Goal: Entertainment & Leisure: Consume media (video, audio)

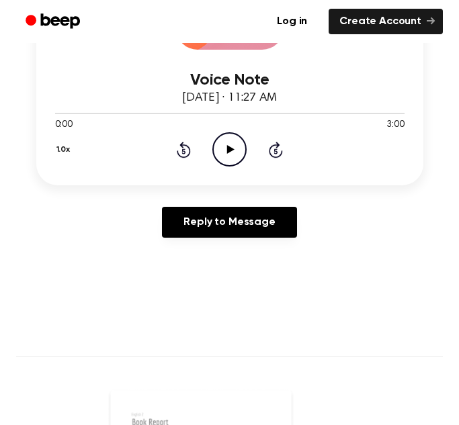
scroll to position [304, 0]
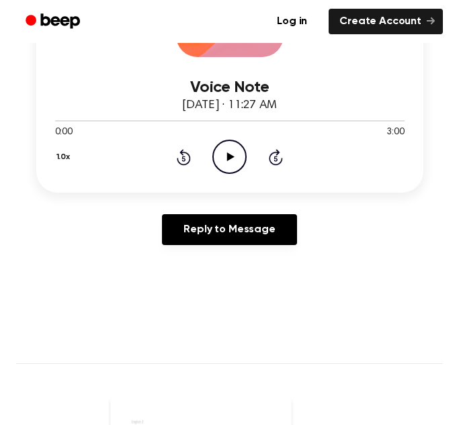
click at [226, 154] on icon "Play Audio" at bounding box center [229, 157] width 34 height 34
click at [217, 161] on icon "Pause Audio" at bounding box center [229, 157] width 34 height 34
click at [227, 160] on icon at bounding box center [230, 156] width 7 height 9
click at [180, 161] on icon "Rewind 5 seconds" at bounding box center [183, 156] width 15 height 17
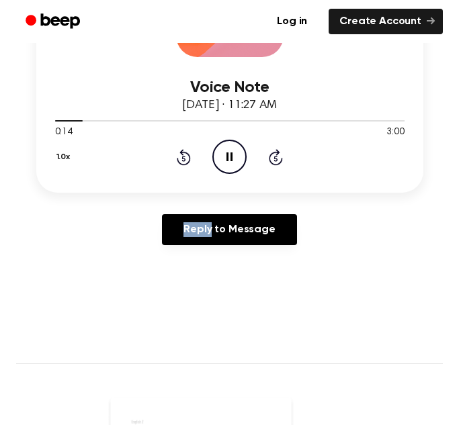
click at [180, 161] on icon "Rewind 5 seconds" at bounding box center [183, 156] width 15 height 17
click at [218, 158] on icon "Pause Audio" at bounding box center [229, 157] width 34 height 34
click at [218, 158] on icon "Play Audio" at bounding box center [229, 157] width 34 height 34
click at [179, 158] on icon "Rewind 5 seconds" at bounding box center [183, 156] width 15 height 17
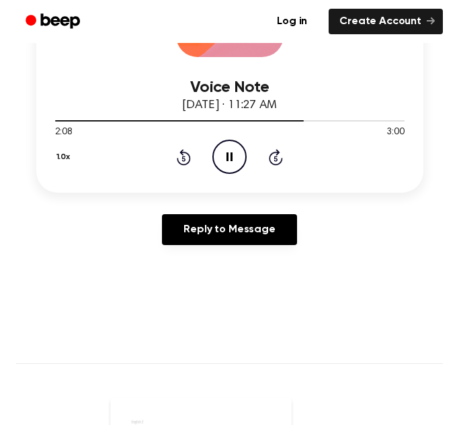
click at [179, 158] on icon "Rewind 5 seconds" at bounding box center [183, 156] width 15 height 17
click at [228, 150] on icon "Pause Audio" at bounding box center [229, 157] width 34 height 34
click at [454, 301] on main "You were left a beep Turn up your volume and press play. Voice Note September 2…" at bounding box center [229, 315] width 459 height 1239
click at [94, 293] on main "You were left a beep Turn up your volume and press play. Voice Note September 2…" at bounding box center [229, 315] width 459 height 1239
click at [230, 164] on icon "Play Audio" at bounding box center [229, 157] width 34 height 34
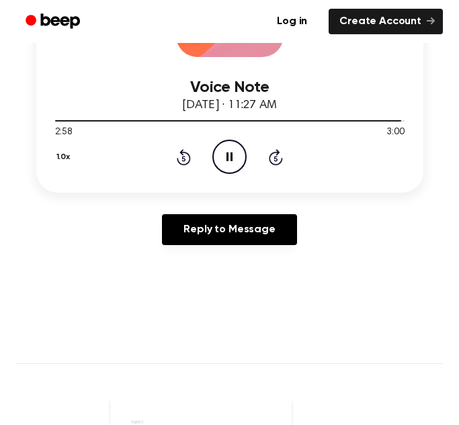
click at [178, 158] on icon at bounding box center [184, 157] width 14 height 16
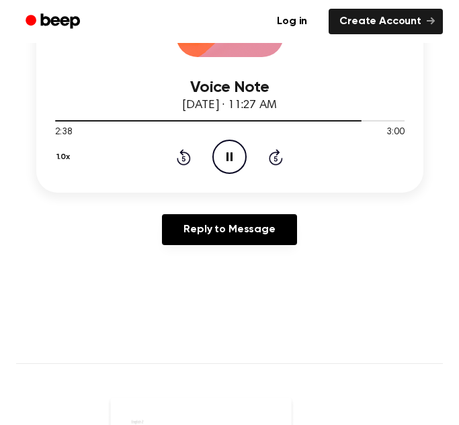
click at [178, 158] on icon at bounding box center [184, 157] width 14 height 16
click at [289, 156] on div "1.0x Rewind 5 seconds Pause Audio Skip 5 seconds" at bounding box center [229, 157] width 349 height 34
click at [281, 160] on icon at bounding box center [276, 157] width 14 height 16
click at [234, 157] on icon "Pause Audio" at bounding box center [229, 157] width 34 height 34
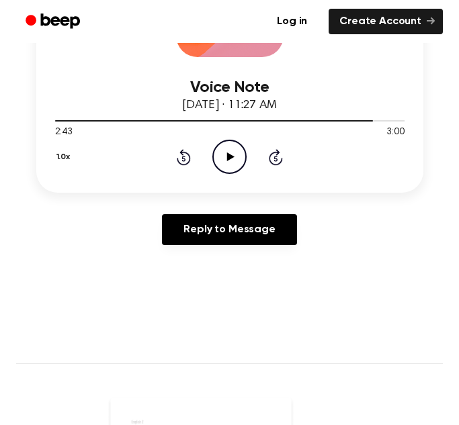
click at [191, 157] on div "1.0x Rewind 5 seconds Play Audio Skip 5 seconds" at bounding box center [229, 157] width 349 height 34
click at [172, 166] on div "1.0x Rewind 5 seconds Play Audio Skip 5 seconds" at bounding box center [229, 157] width 349 height 34
click at [183, 160] on icon "Rewind 5 seconds" at bounding box center [183, 156] width 15 height 17
click at [214, 156] on icon "Play Audio" at bounding box center [229, 157] width 34 height 34
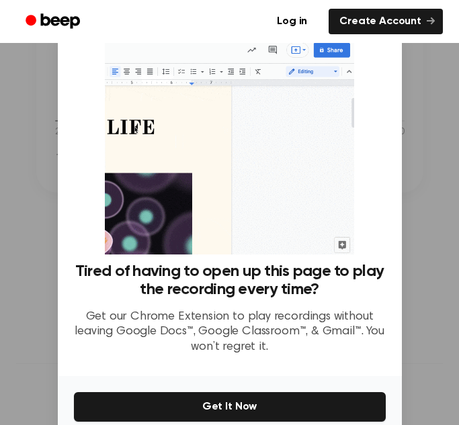
scroll to position [64, 0]
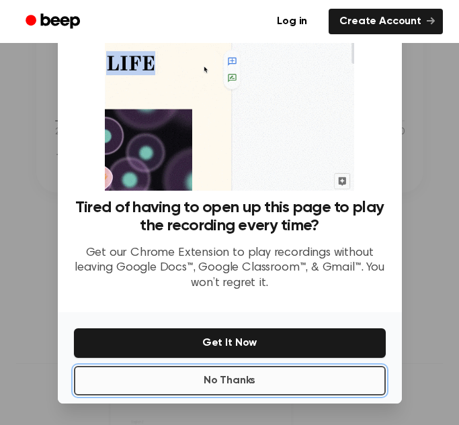
click at [252, 373] on button "No Thanks" at bounding box center [230, 381] width 312 height 30
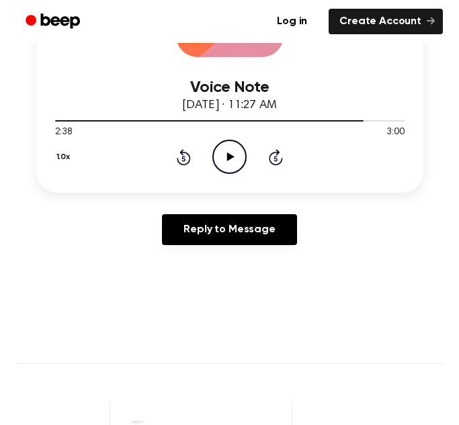
click at [238, 162] on icon "Play Audio" at bounding box center [229, 157] width 34 height 34
click at [183, 162] on icon "Rewind 5 seconds" at bounding box center [183, 156] width 15 height 17
click at [222, 153] on icon "Pause Audio" at bounding box center [229, 157] width 34 height 34
click at [179, 165] on icon "Rewind 5 seconds" at bounding box center [183, 156] width 15 height 17
click at [212, 159] on icon "Play Audio" at bounding box center [229, 157] width 34 height 34
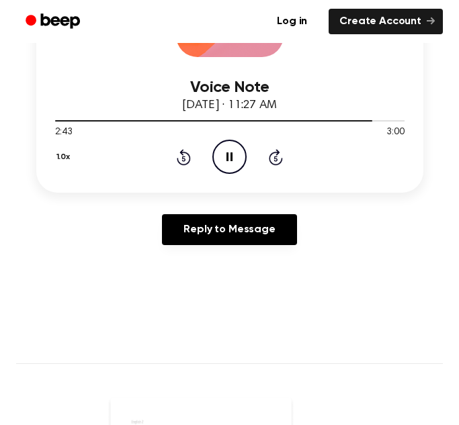
click at [230, 150] on icon "Pause Audio" at bounding box center [229, 157] width 34 height 34
click at [226, 150] on icon "Play Audio" at bounding box center [229, 157] width 34 height 34
click at [226, 150] on icon "Pause Audio" at bounding box center [229, 157] width 34 height 34
click at [227, 147] on icon "Play Audio" at bounding box center [229, 157] width 34 height 34
click at [185, 158] on icon "Rewind 5 seconds" at bounding box center [183, 156] width 15 height 17
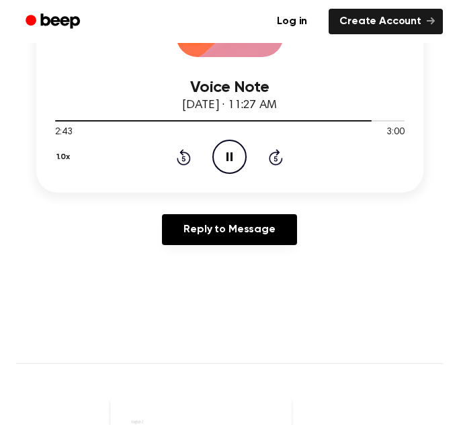
click at [185, 158] on icon "Rewind 5 seconds" at bounding box center [183, 156] width 15 height 17
click at [222, 160] on icon "Pause Audio" at bounding box center [229, 157] width 34 height 34
click at [228, 147] on icon "Play Audio" at bounding box center [229, 157] width 34 height 34
click at [228, 147] on icon "Pause Audio" at bounding box center [229, 157] width 34 height 34
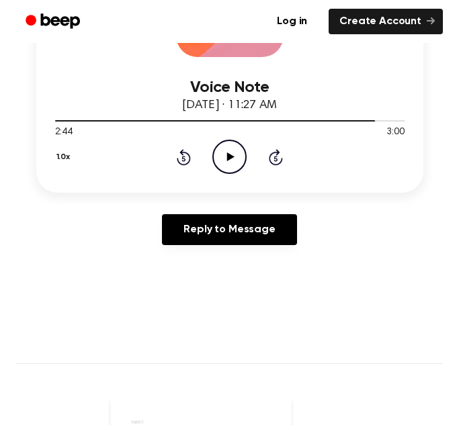
click at [228, 147] on icon "Play Audio" at bounding box center [229, 157] width 34 height 34
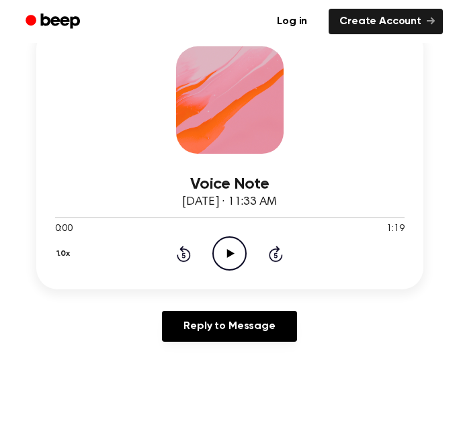
scroll to position [204, 0]
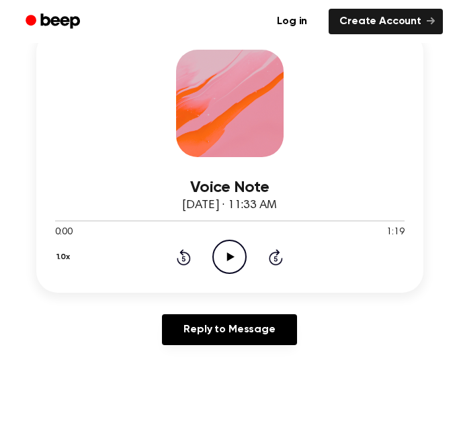
click at [233, 250] on icon "Play Audio" at bounding box center [229, 257] width 34 height 34
click at [196, 250] on div "1.0x Rewind 5 seconds Pause Audio Skip 5 seconds" at bounding box center [229, 257] width 349 height 34
click at [185, 253] on icon at bounding box center [184, 257] width 14 height 16
click at [171, 254] on div "1.0x Rewind 5 seconds Pause Audio Skip 5 seconds" at bounding box center [229, 257] width 349 height 34
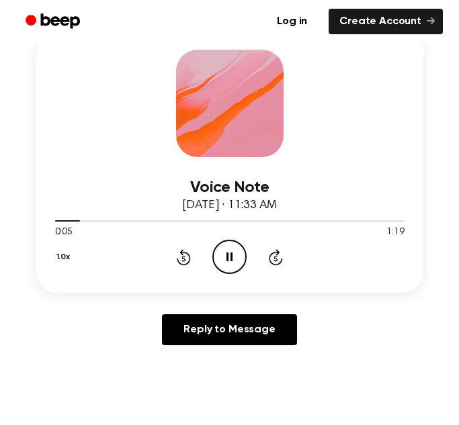
click at [177, 260] on icon at bounding box center [184, 257] width 14 height 16
click at [185, 259] on icon at bounding box center [183, 258] width 3 height 5
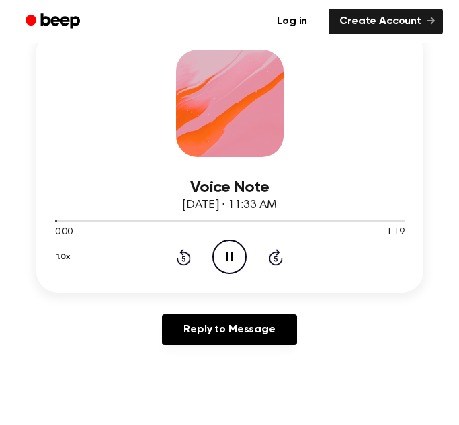
click at [185, 259] on icon at bounding box center [183, 258] width 3 height 5
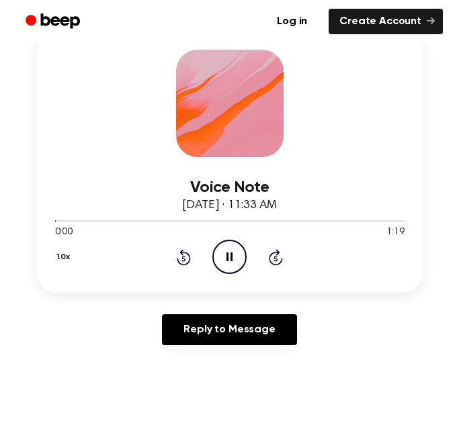
click at [185, 260] on icon "Rewind 5 seconds" at bounding box center [183, 256] width 15 height 17
click at [180, 263] on icon at bounding box center [184, 257] width 14 height 16
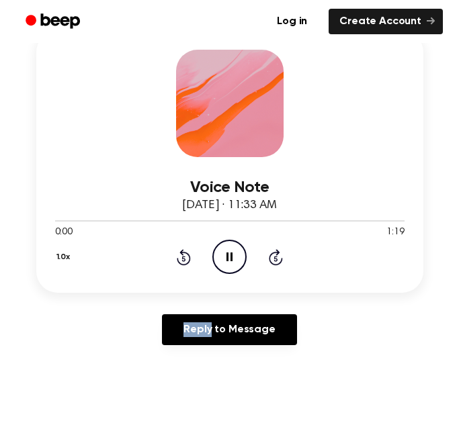
click at [180, 263] on icon at bounding box center [184, 257] width 14 height 16
click at [177, 258] on icon "Rewind 5 seconds" at bounding box center [183, 256] width 15 height 17
click at [175, 257] on div "1.0x Rewind 5 seconds Pause Audio Skip 5 seconds" at bounding box center [229, 257] width 349 height 34
click at [179, 256] on icon "Rewind 5 seconds" at bounding box center [183, 256] width 15 height 17
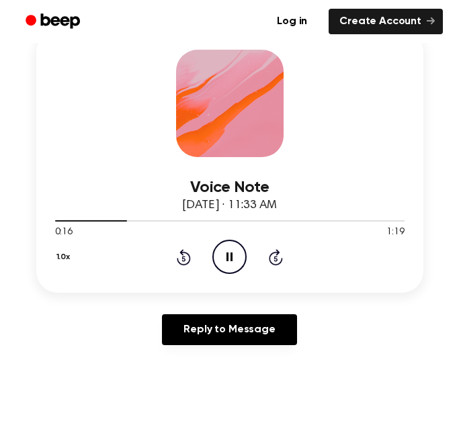
click at [179, 256] on icon "Rewind 5 seconds" at bounding box center [183, 256] width 15 height 17
click at [177, 257] on icon "Rewind 5 seconds" at bounding box center [183, 256] width 15 height 17
click at [185, 260] on icon at bounding box center [183, 258] width 3 height 5
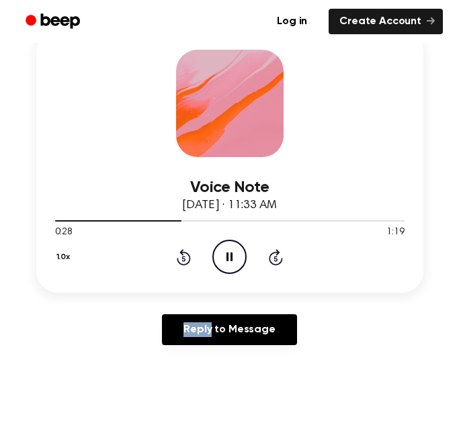
click at [185, 260] on icon at bounding box center [183, 258] width 3 height 5
click at [179, 258] on icon "Rewind 5 seconds" at bounding box center [183, 256] width 15 height 17
